Goal: Find specific page/section: Find specific page/section

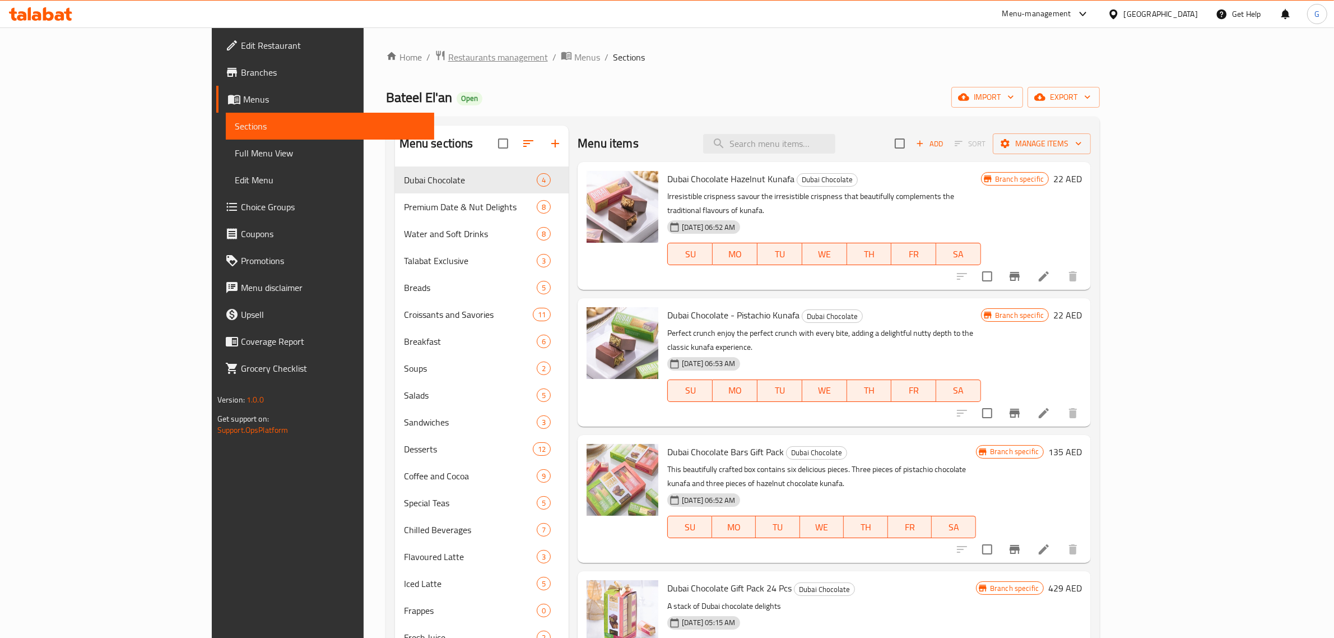
click at [448, 53] on span "Restaurants management" at bounding box center [498, 56] width 100 height 13
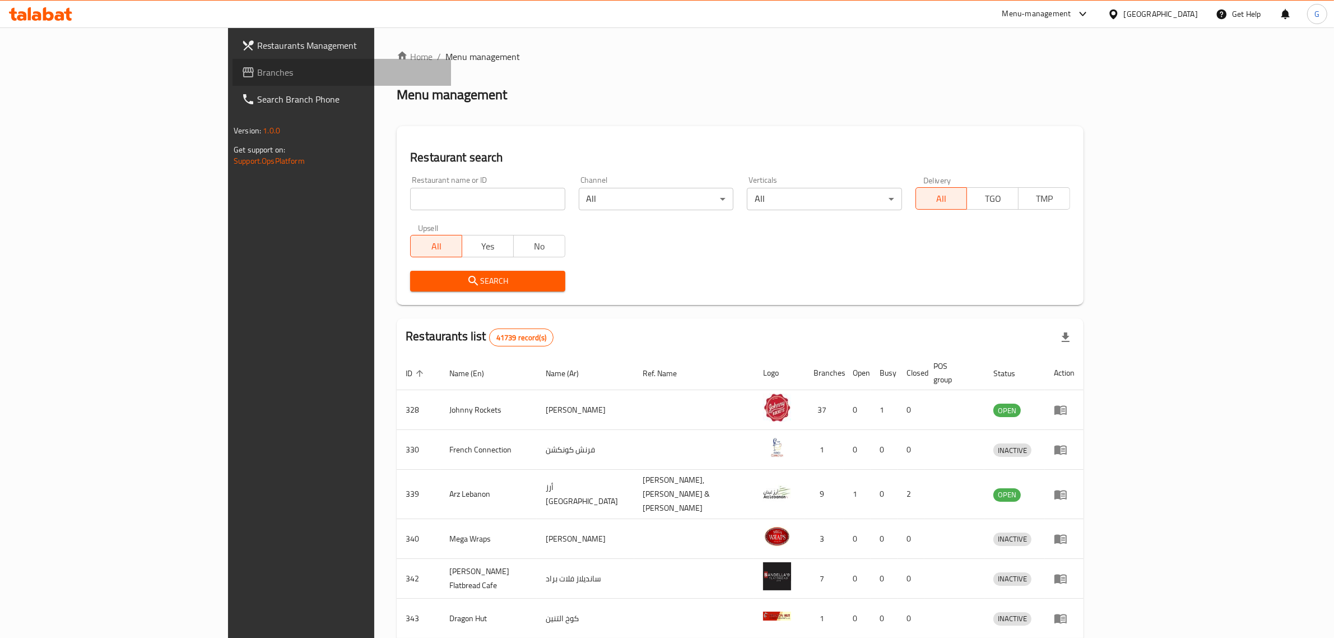
click at [257, 71] on span "Branches" at bounding box center [349, 72] width 185 height 13
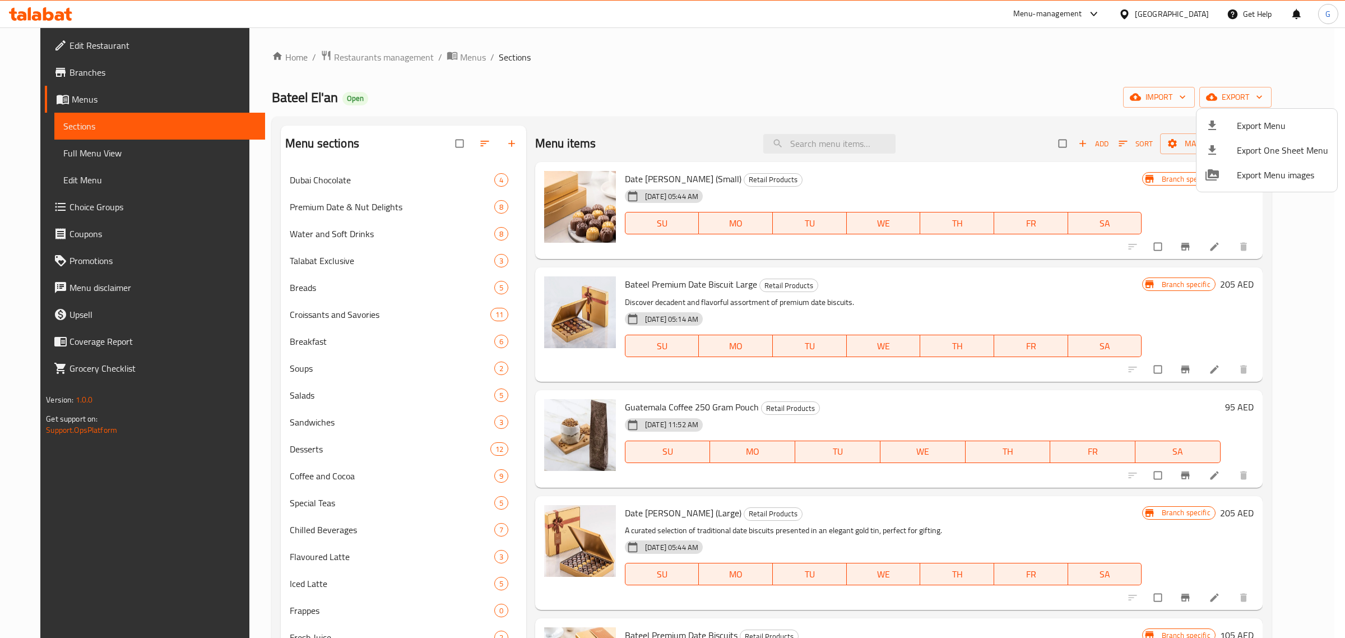
click at [1068, 36] on div at bounding box center [672, 319] width 1345 height 638
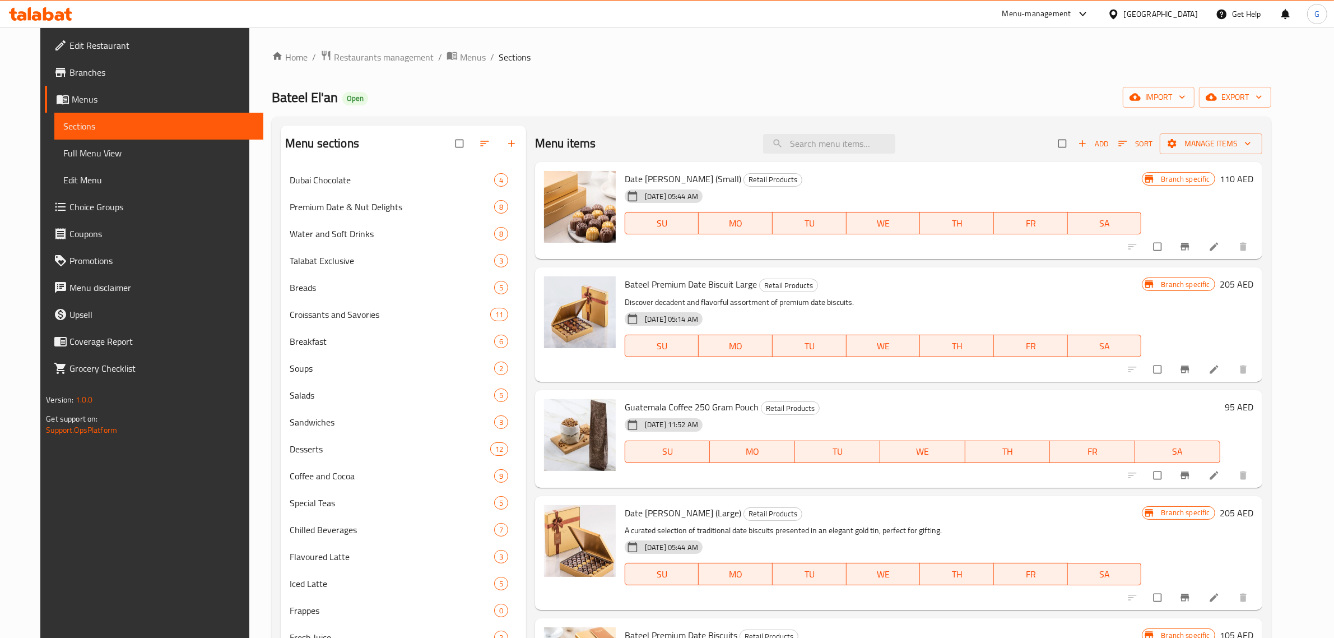
click at [1069, 14] on div "Menu-management" at bounding box center [1037, 13] width 69 height 13
click at [981, 85] on div "Agent Campaigns Center" at bounding box center [975, 76] width 103 height 26
